Goal: Task Accomplishment & Management: Manage account settings

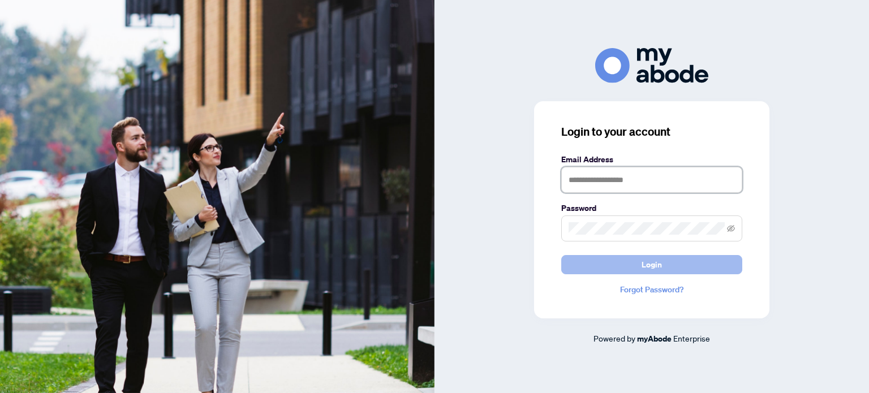
type input "**********"
click at [609, 265] on button "Login" at bounding box center [651, 264] width 181 height 19
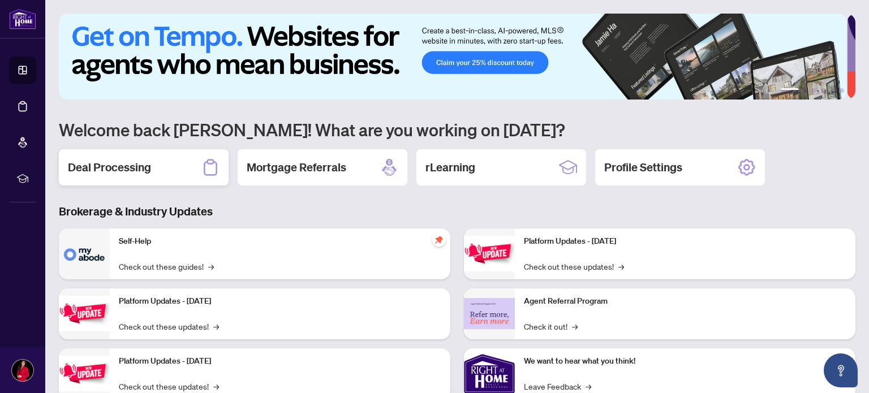
click at [102, 161] on h2 "Deal Processing" at bounding box center [109, 167] width 83 height 16
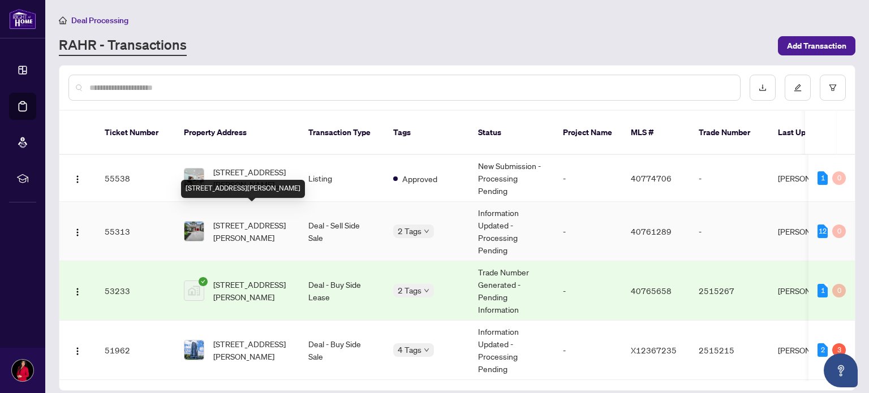
click at [243, 219] on span "55 Cleghorn Drive, Binbrook, ON L0R 1C0, Canada" at bounding box center [251, 231] width 77 height 25
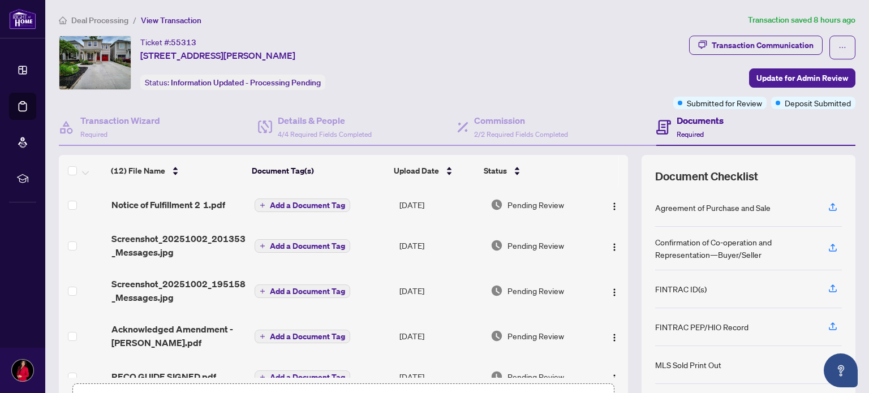
scroll to position [25, 0]
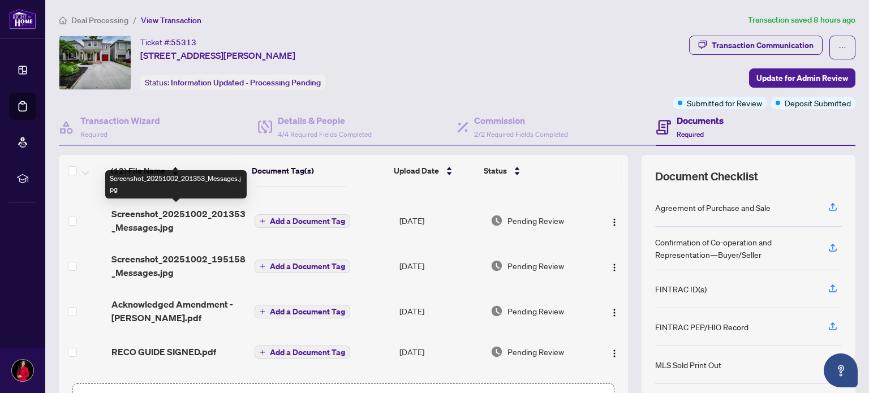
click at [158, 212] on span "Screenshot_20251002_201353_Messages.jpg" at bounding box center [178, 220] width 134 height 27
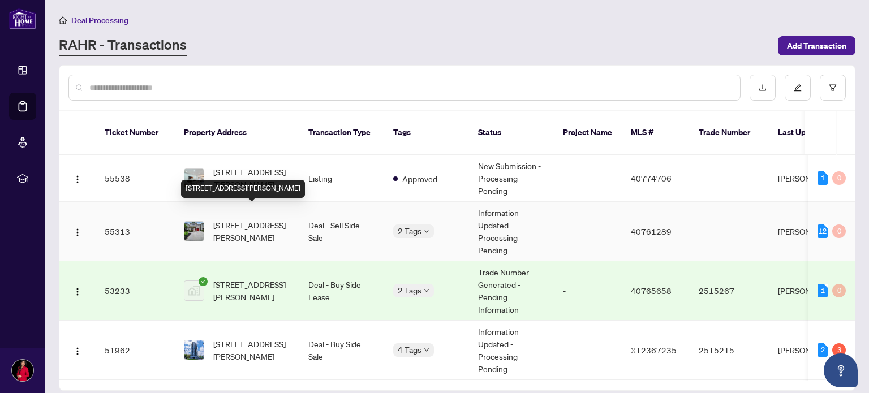
click at [242, 219] on span "55 Cleghorn Drive, Binbrook, ON L0R 1C0, Canada" at bounding box center [251, 231] width 77 height 25
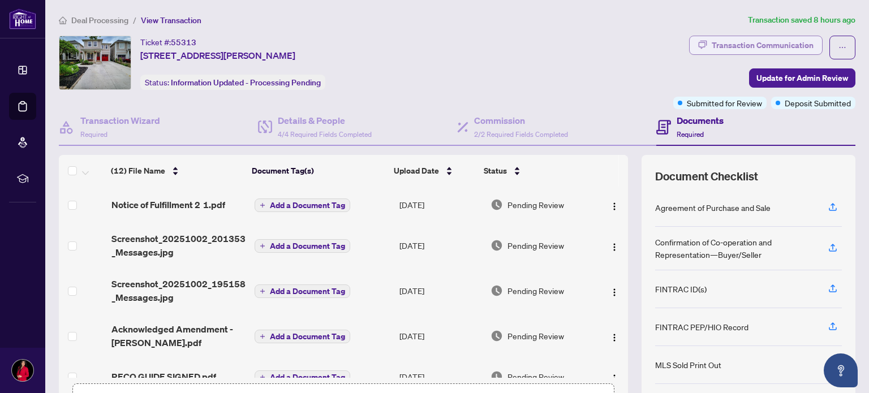
click at [765, 40] on div "Transaction Communication" at bounding box center [762, 45] width 102 height 18
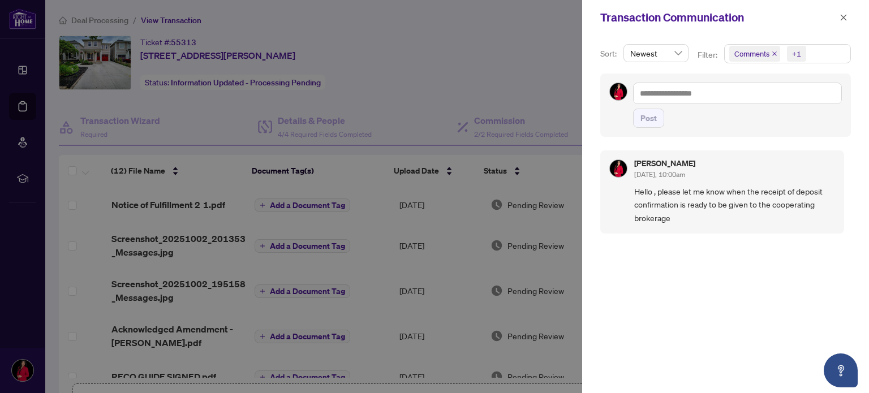
scroll to position [1, 0]
click at [842, 15] on icon "close" at bounding box center [843, 18] width 8 height 8
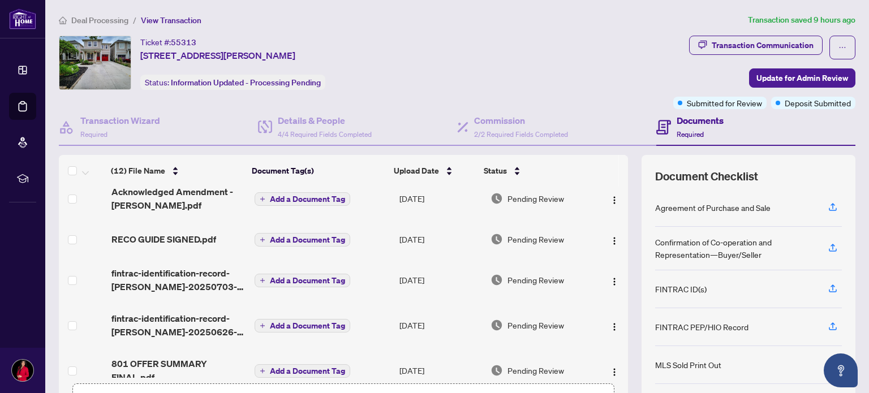
scroll to position [0, 0]
